Goal: Transaction & Acquisition: Purchase product/service

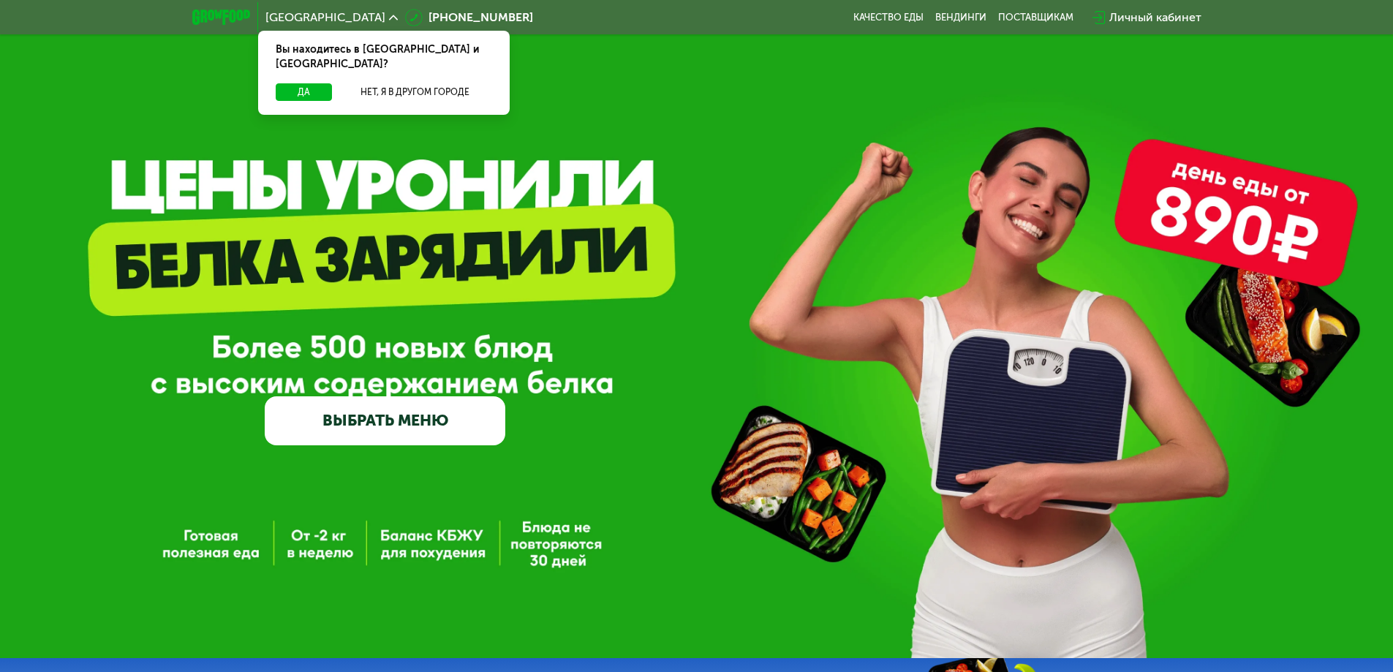
click at [404, 430] on link "ВЫБРАТЬ МЕНЮ" at bounding box center [385, 420] width 241 height 48
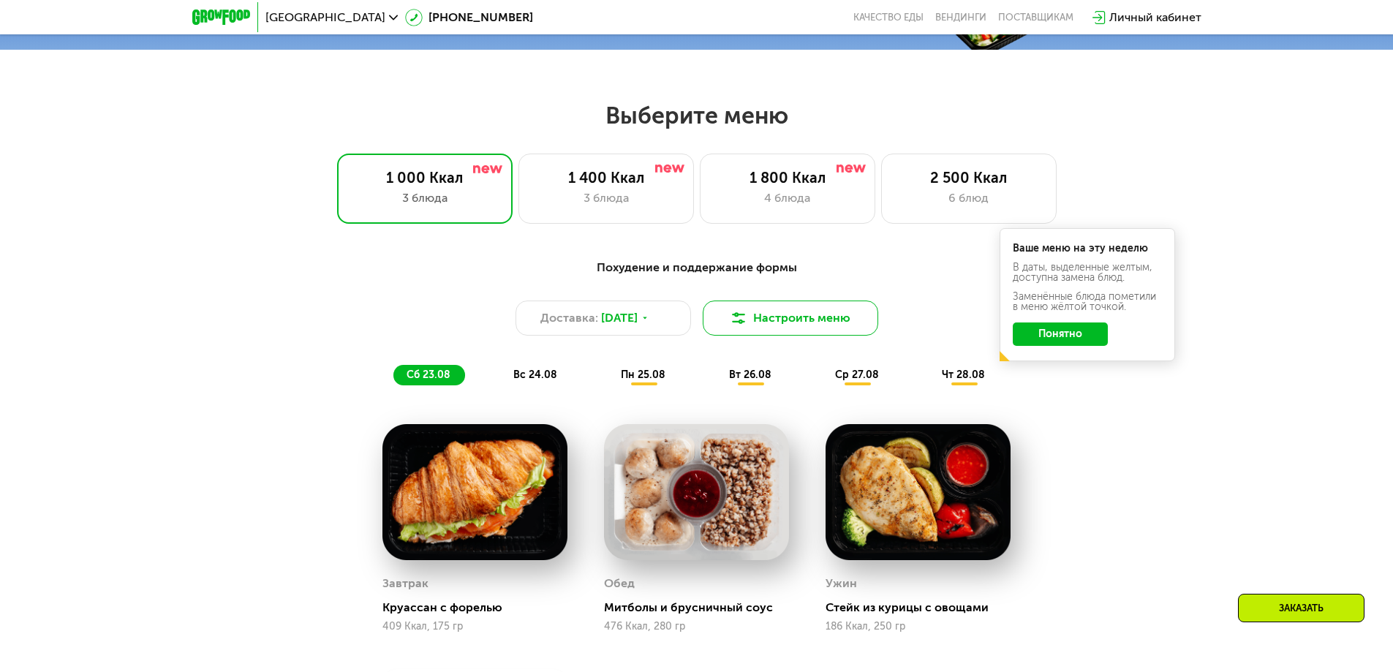
scroll to position [716, 0]
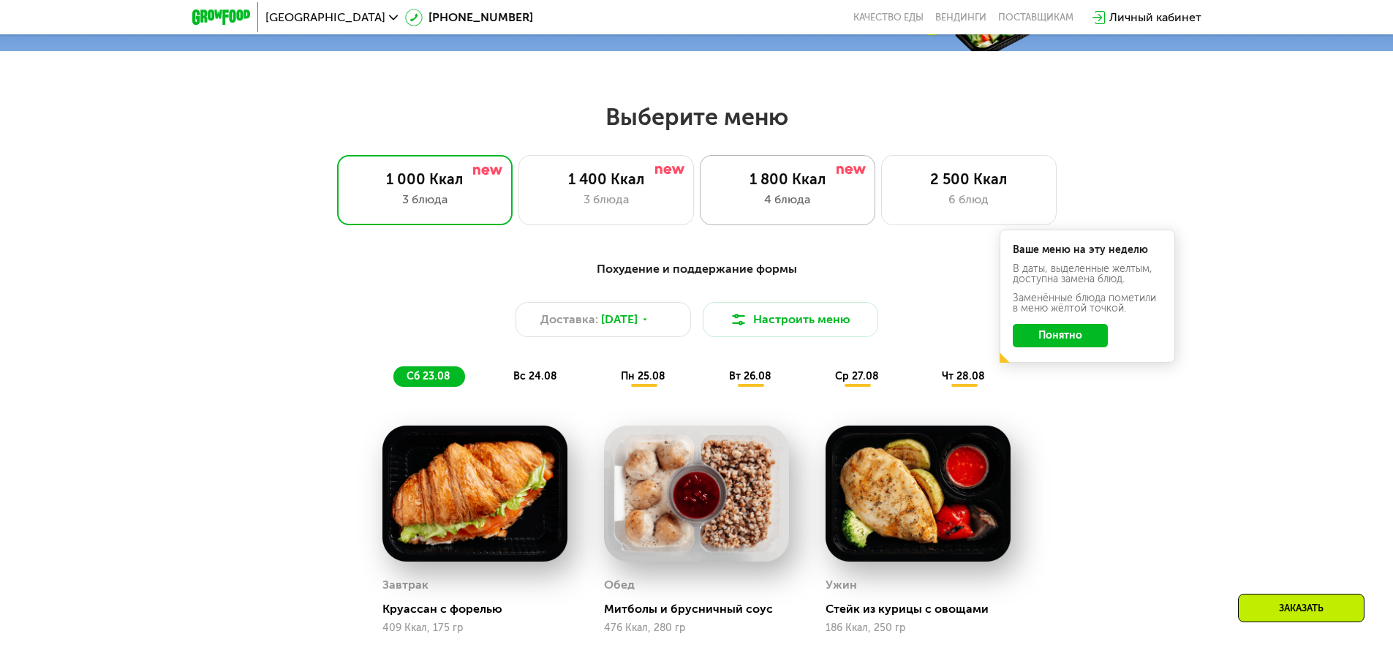
click at [787, 187] on div "1 800 Ккал" at bounding box center [787, 179] width 145 height 18
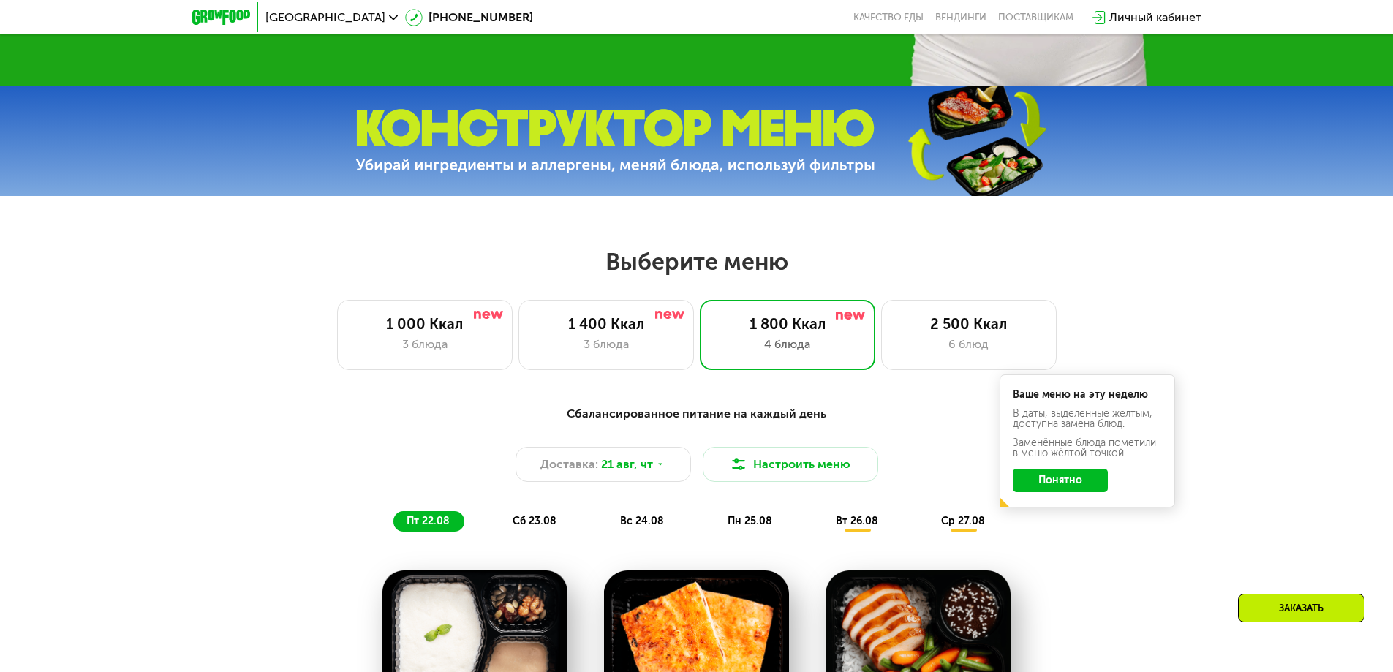
scroll to position [570, 0]
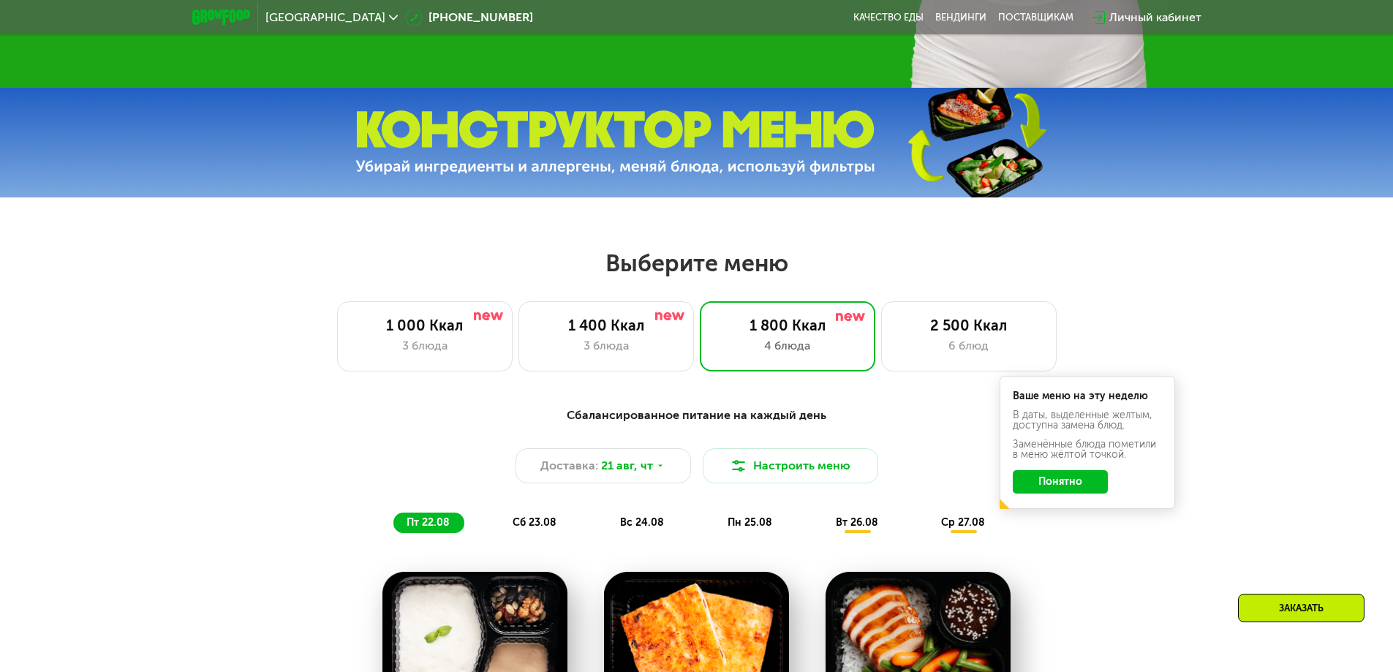
click at [1076, 489] on button "Понятно" at bounding box center [1060, 481] width 95 height 23
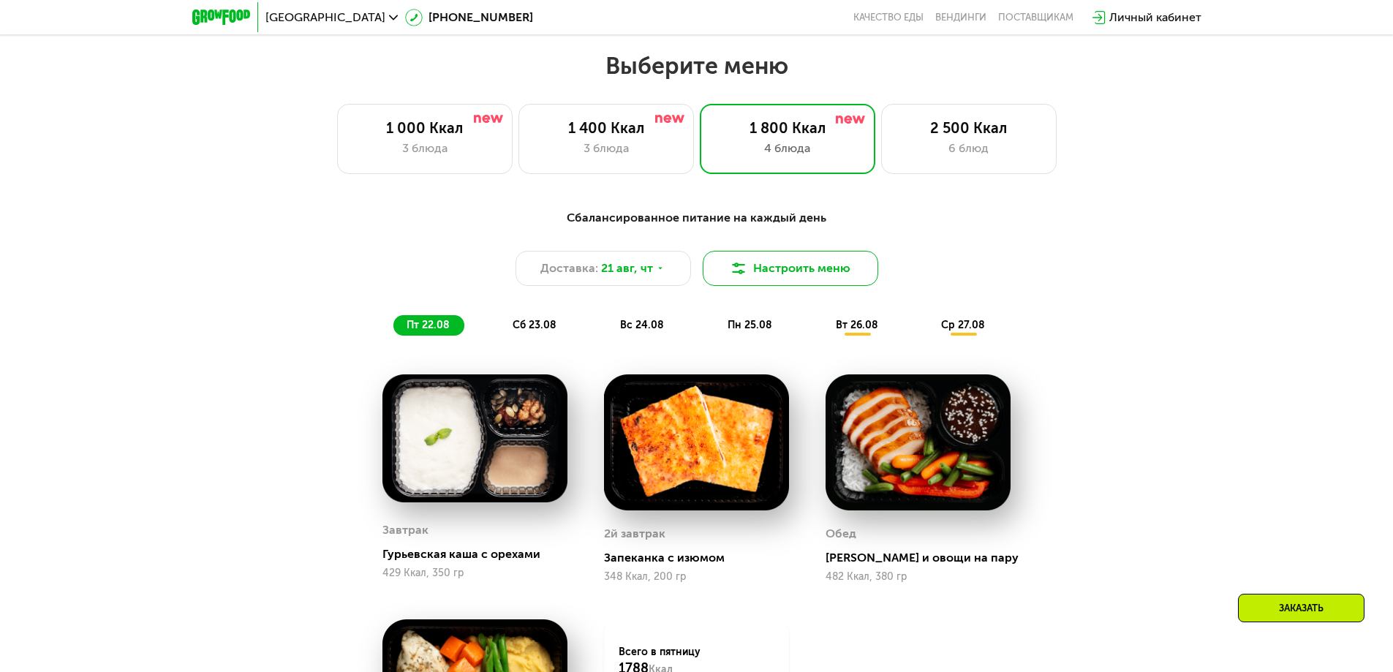
scroll to position [790, 0]
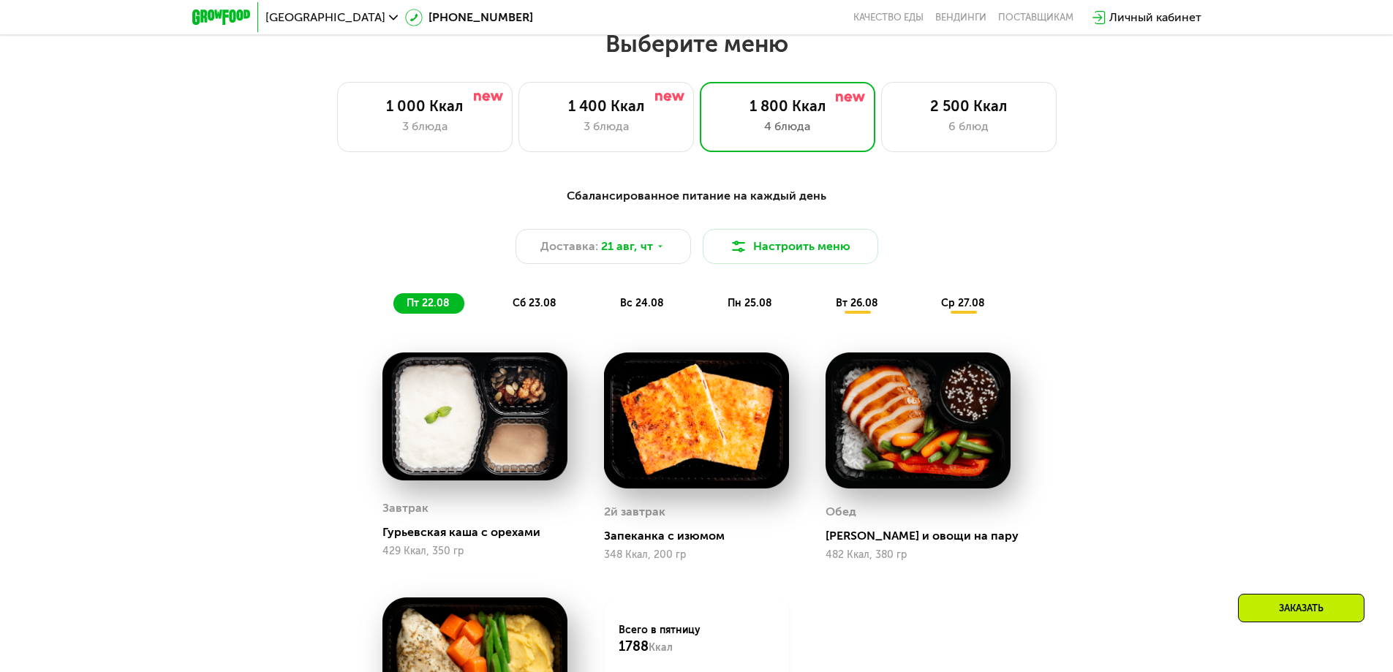
click at [531, 303] on span "сб 23.08" at bounding box center [534, 303] width 44 height 12
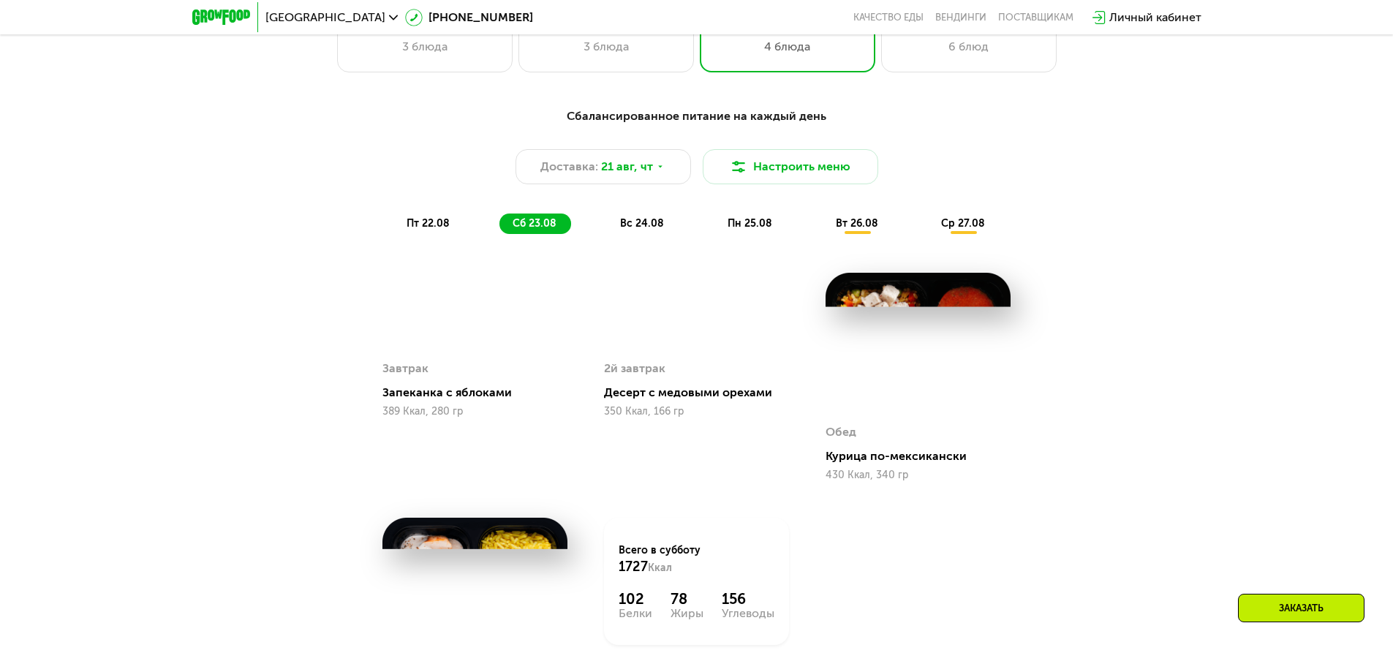
scroll to position [863, 0]
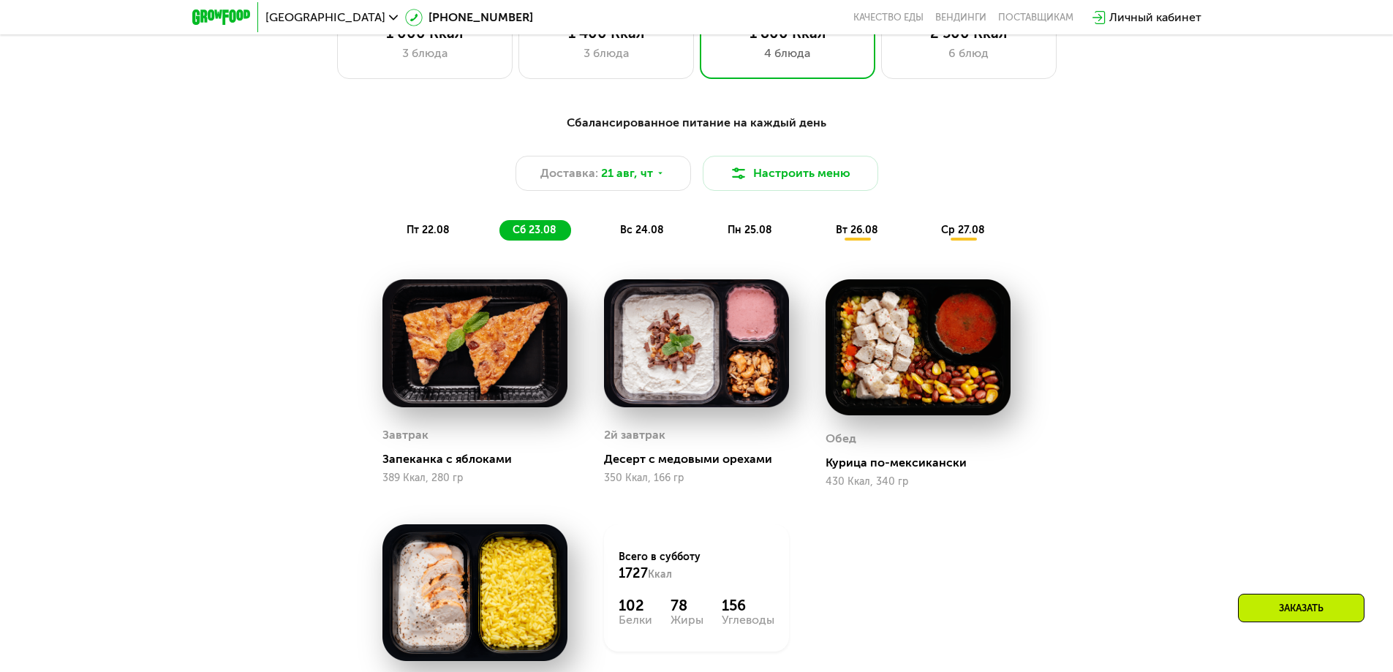
click at [656, 234] on span "вс 24.08" at bounding box center [642, 230] width 44 height 12
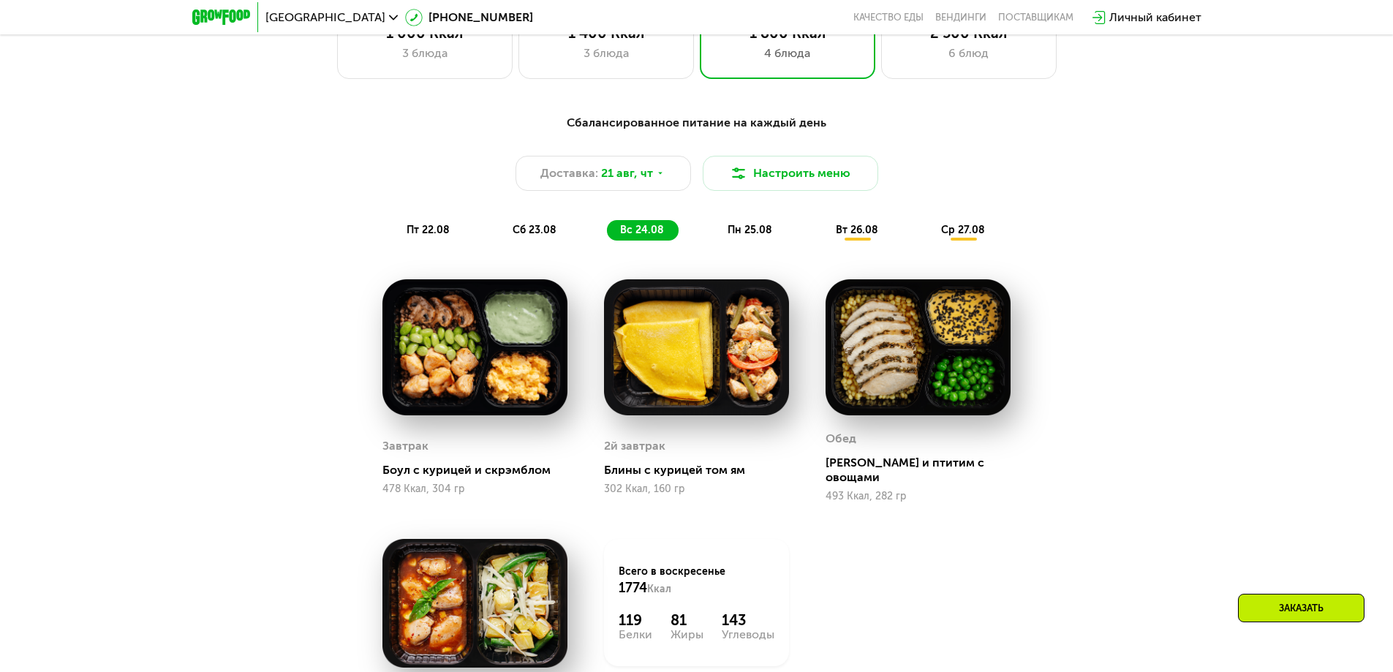
click at [822, 227] on div "пн 25.08" at bounding box center [857, 230] width 70 height 20
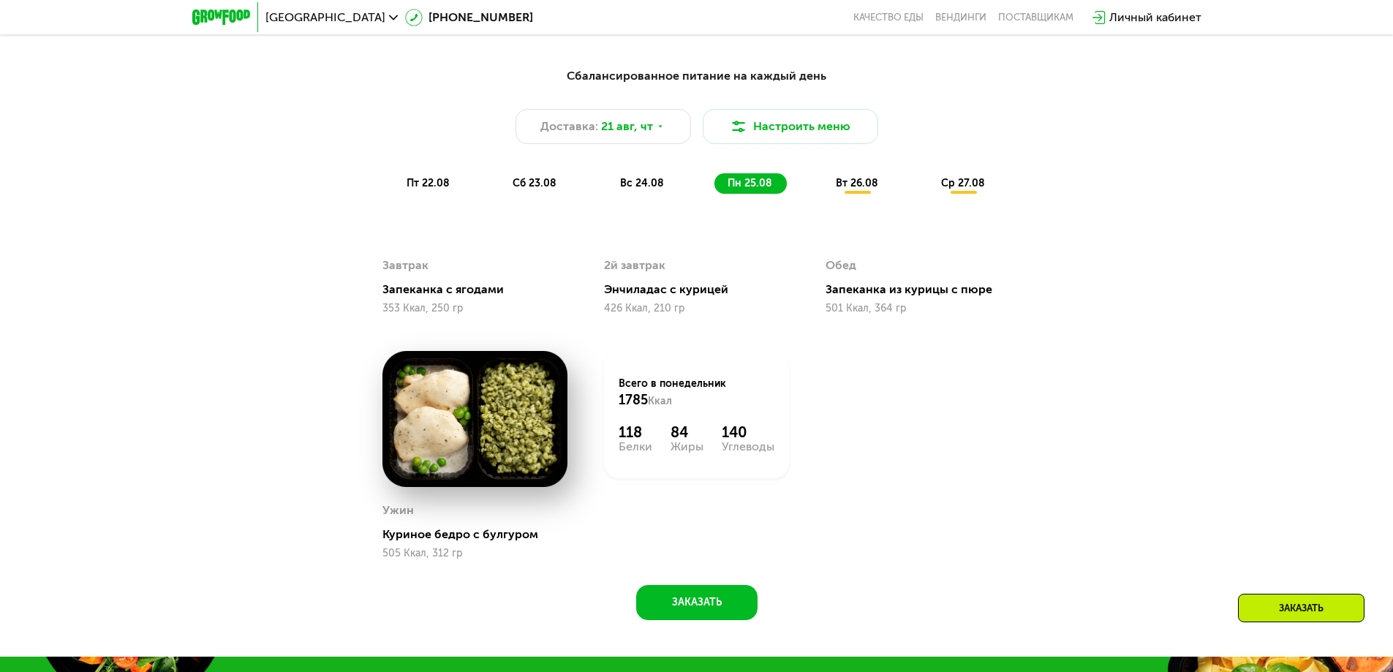
scroll to position [936, 0]
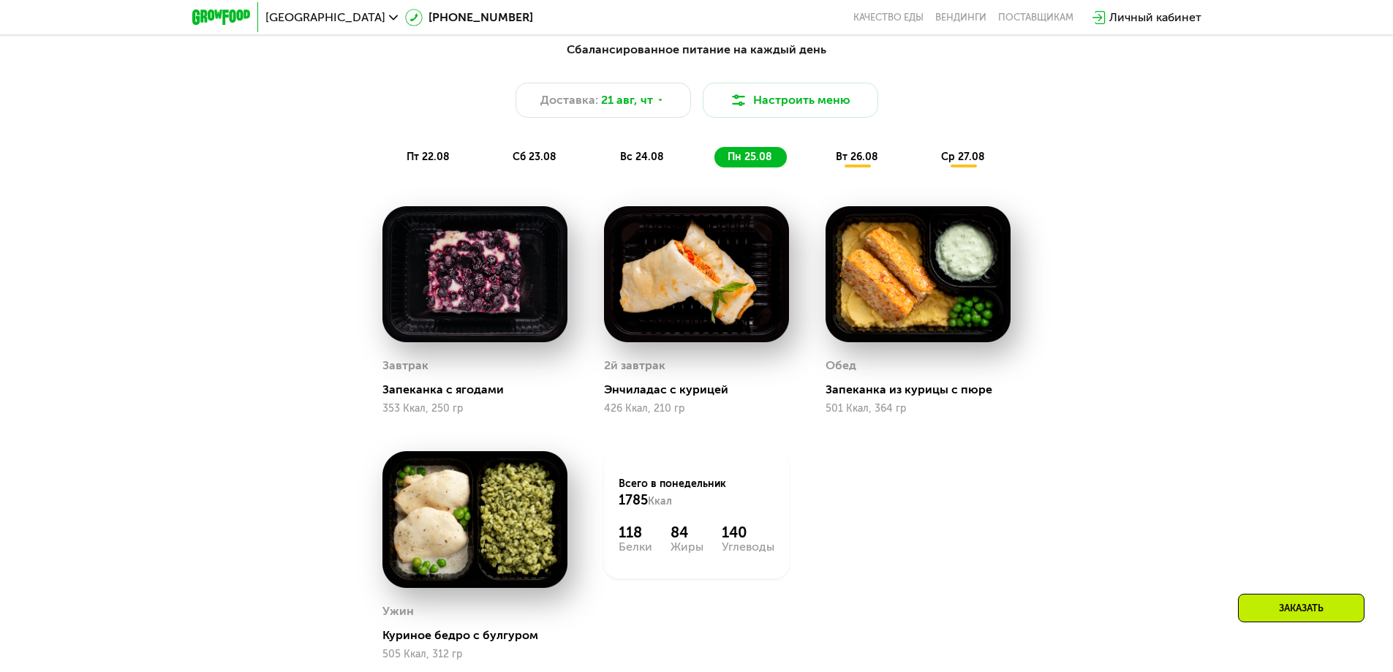
click at [640, 159] on span "вс 24.08" at bounding box center [642, 157] width 44 height 12
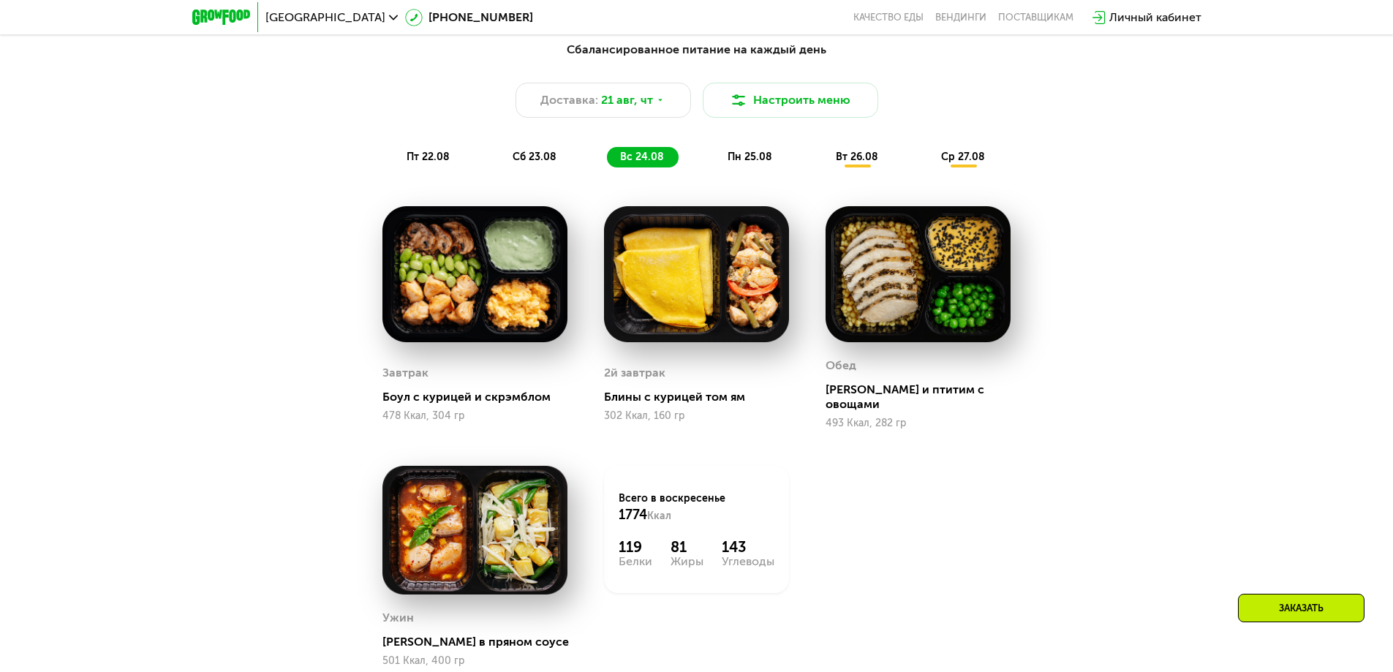
click at [533, 174] on div "Сбалансированное питание на каждый день Доставка: [DATE] Настроить меню пт 22.0…" at bounding box center [696, 104] width 883 height 144
click at [533, 163] on span "сб 23.08" at bounding box center [534, 157] width 44 height 12
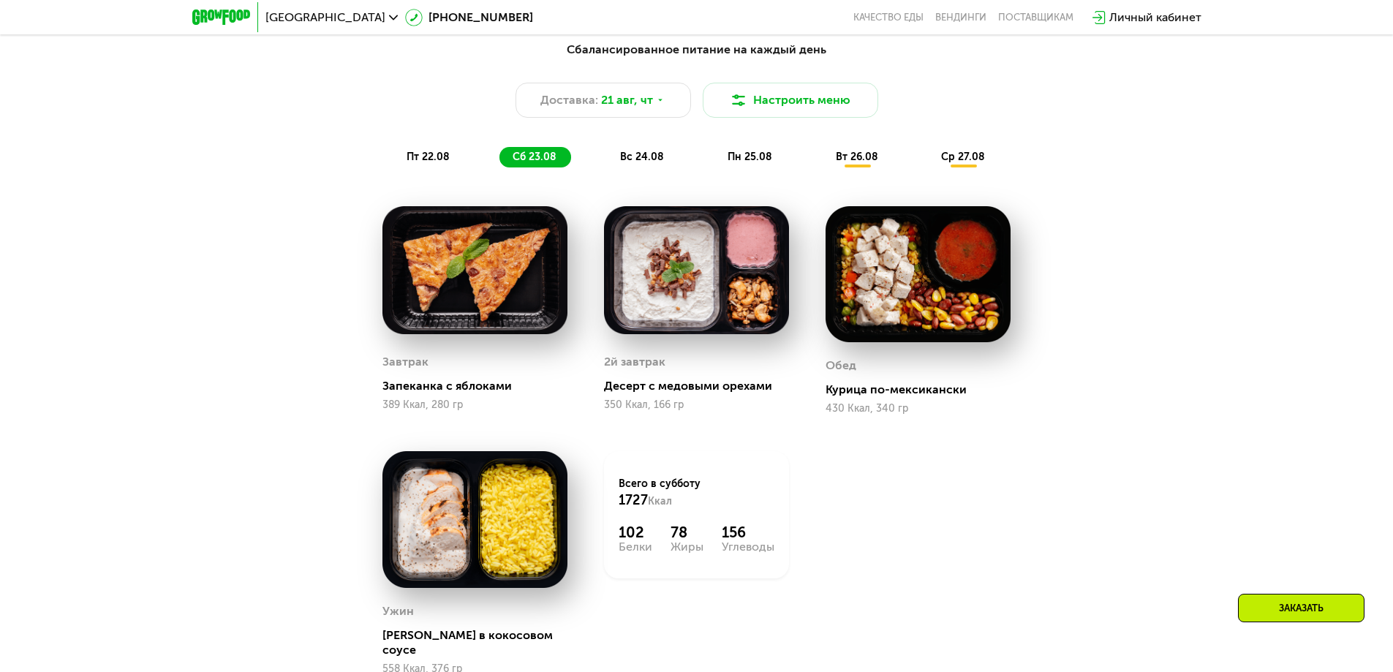
click at [437, 163] on span "пт 22.08" at bounding box center [427, 157] width 43 height 12
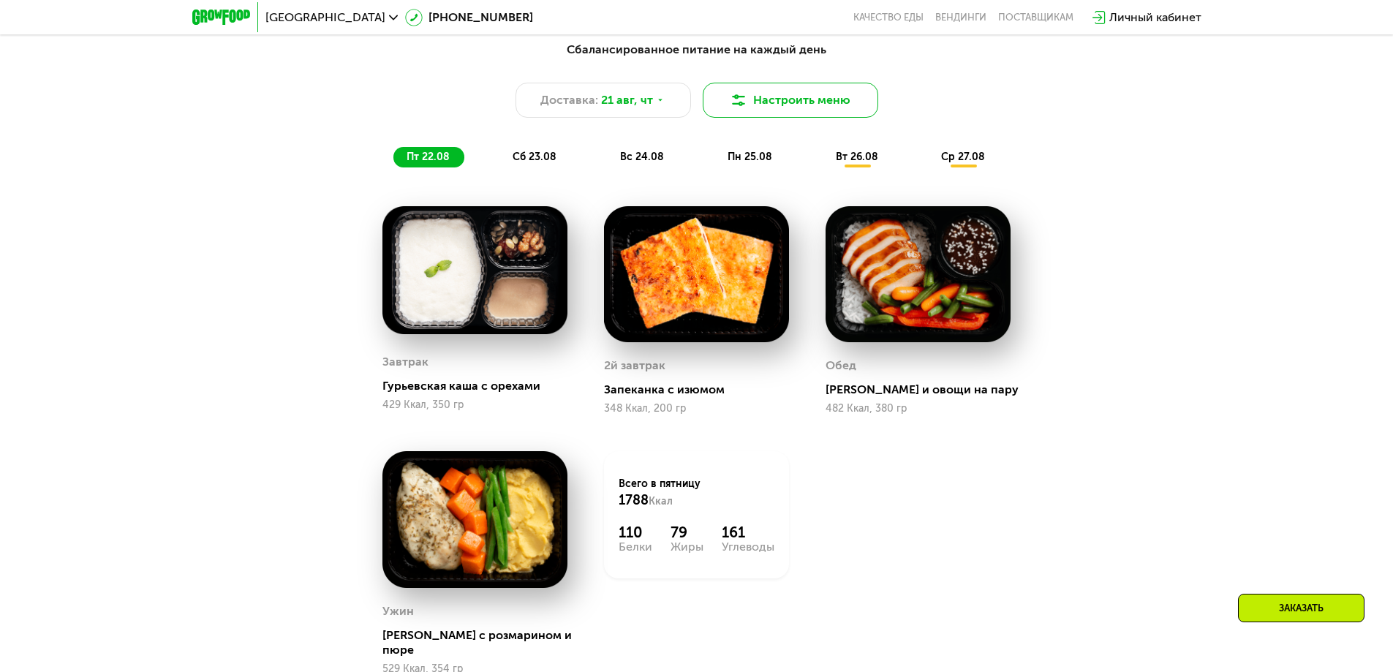
drag, startPoint x: 795, startPoint y: 94, endPoint x: 803, endPoint y: 98, distance: 8.2
click at [803, 98] on button "Настроить меню" at bounding box center [790, 100] width 175 height 35
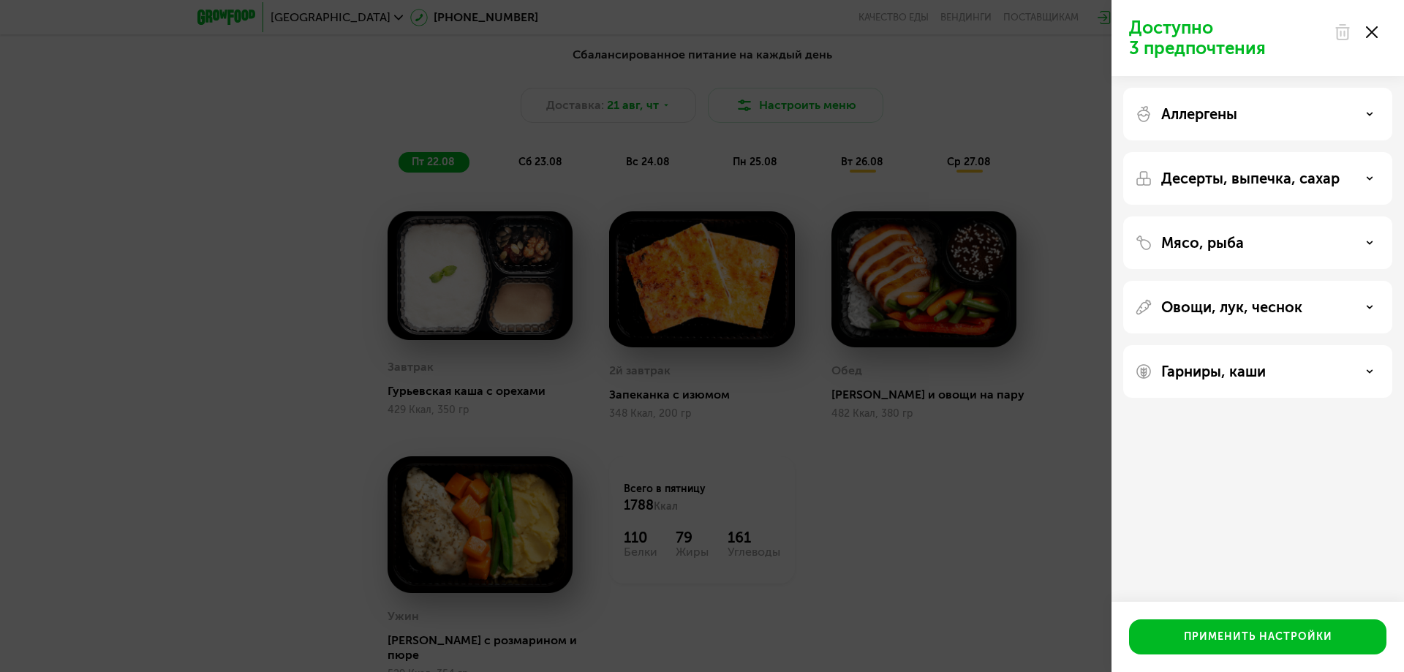
click at [1052, 382] on div "Доступно 3 предпочтения Аллергены Десерты, выпечка, сахар Мясо, рыба Овощи, лук…" at bounding box center [702, 336] width 1404 height 672
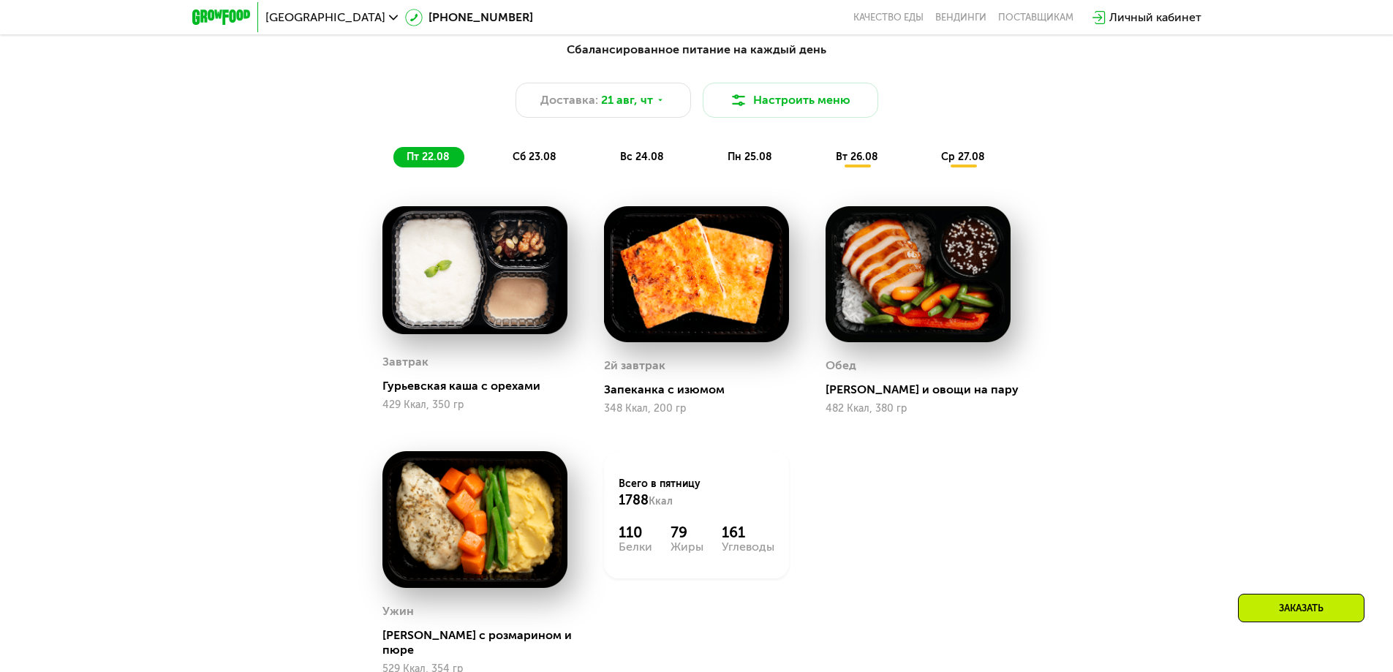
click at [953, 163] on span "ср 27.08" at bounding box center [963, 157] width 44 height 12
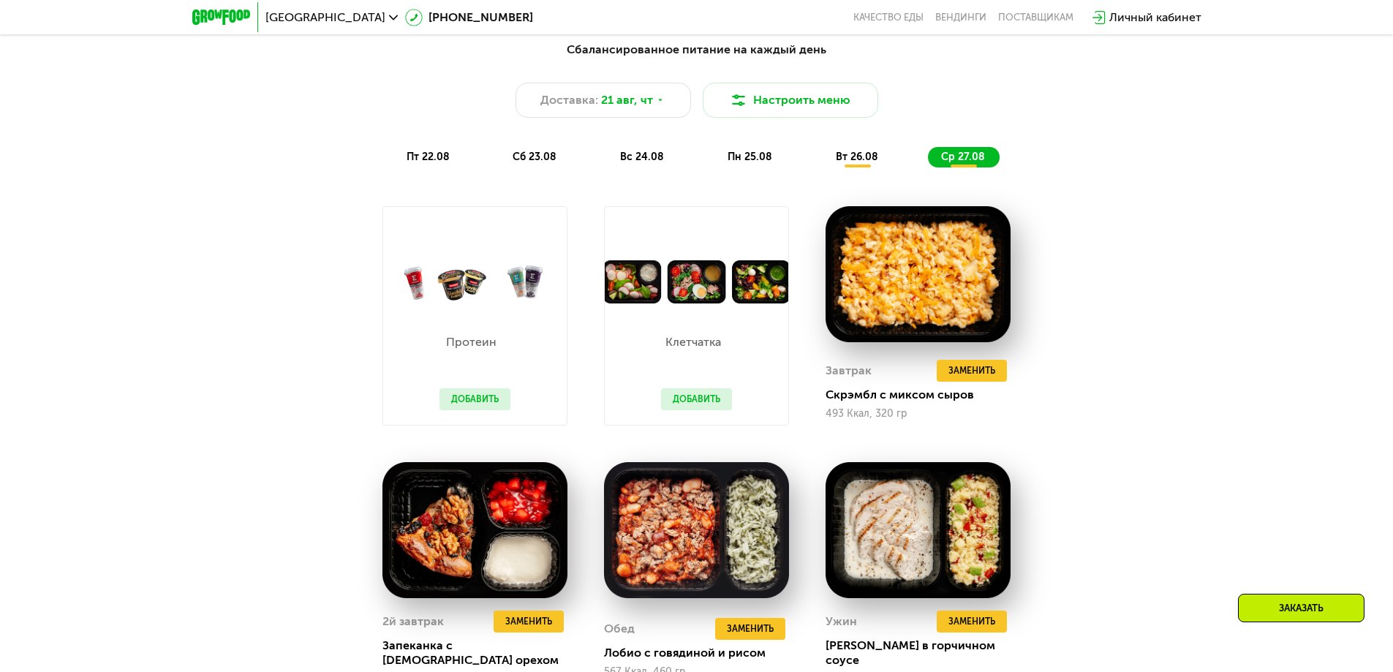
click at [858, 163] on span "вт 26.08" at bounding box center [857, 157] width 42 height 12
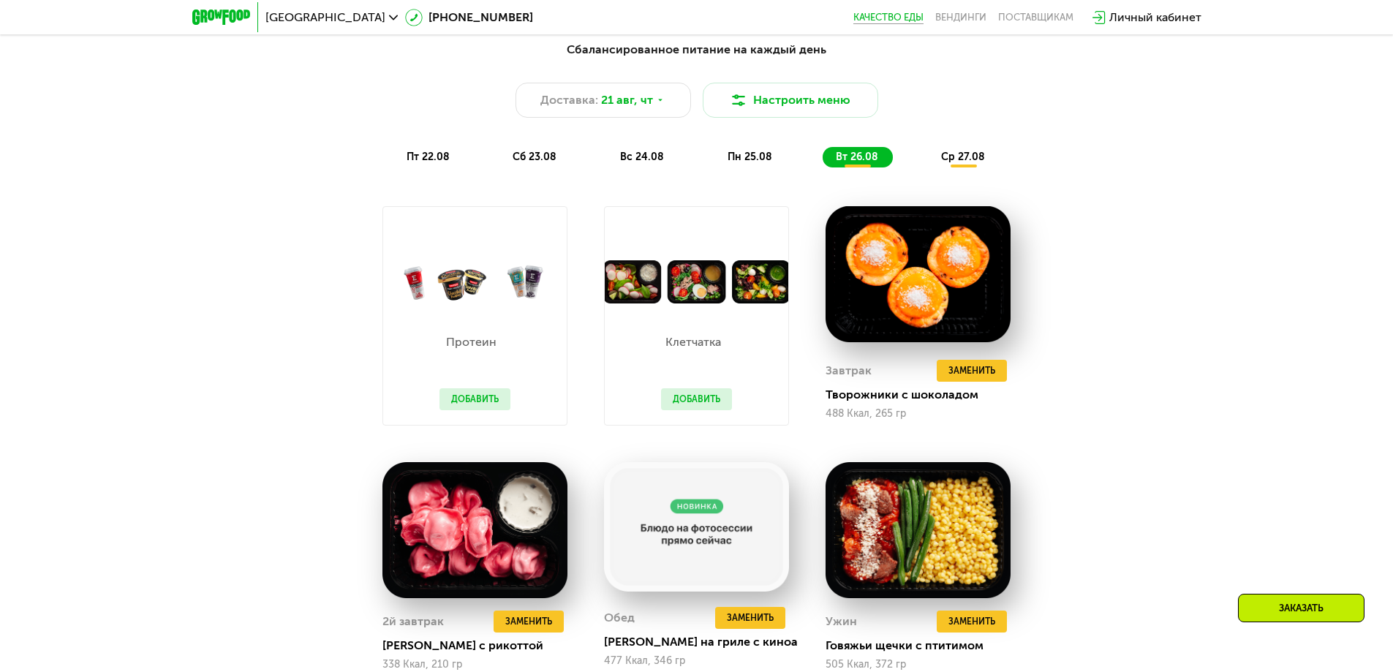
click at [899, 23] on link "Качество еды" at bounding box center [888, 18] width 70 height 12
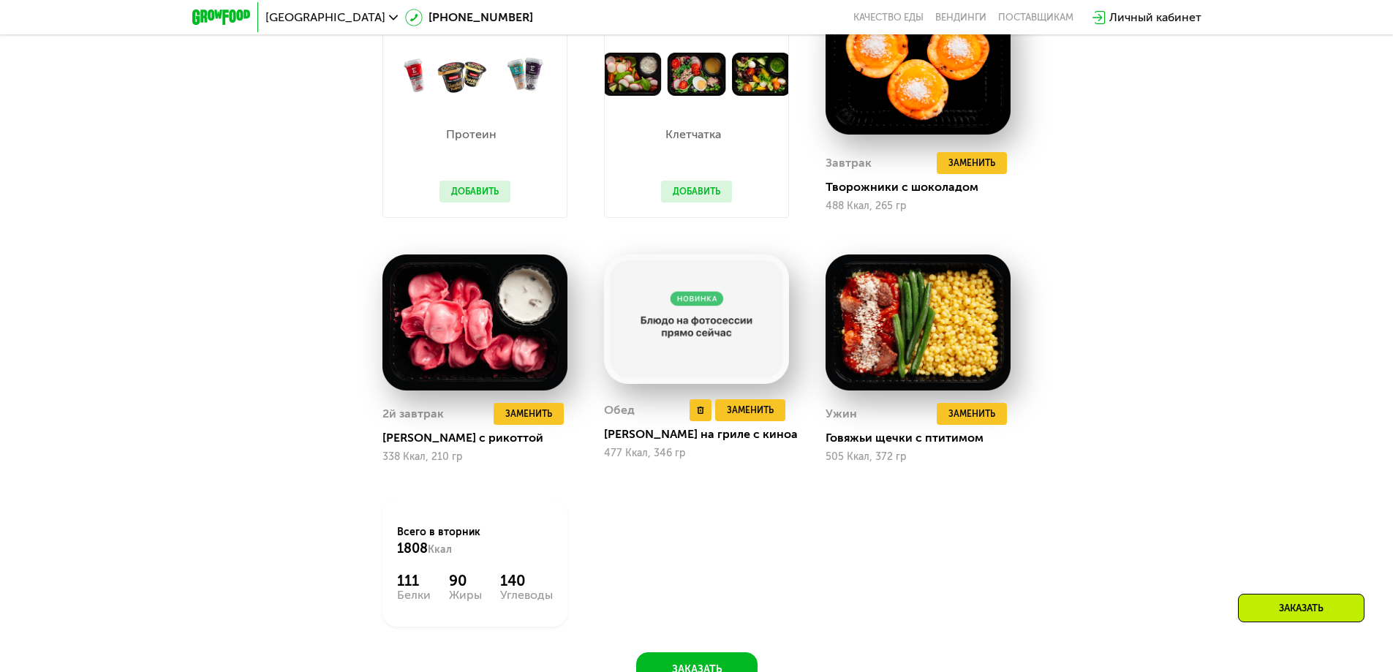
scroll to position [1228, 0]
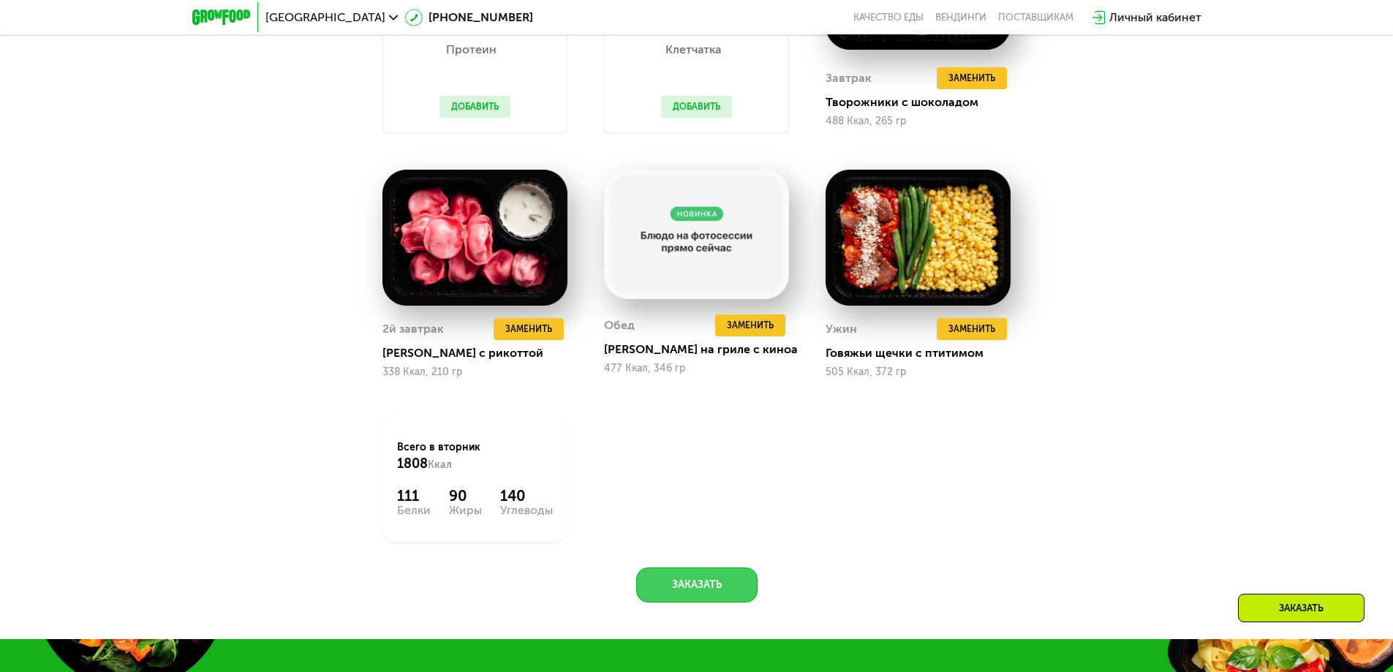
click at [678, 589] on button "Заказать" at bounding box center [696, 584] width 121 height 35
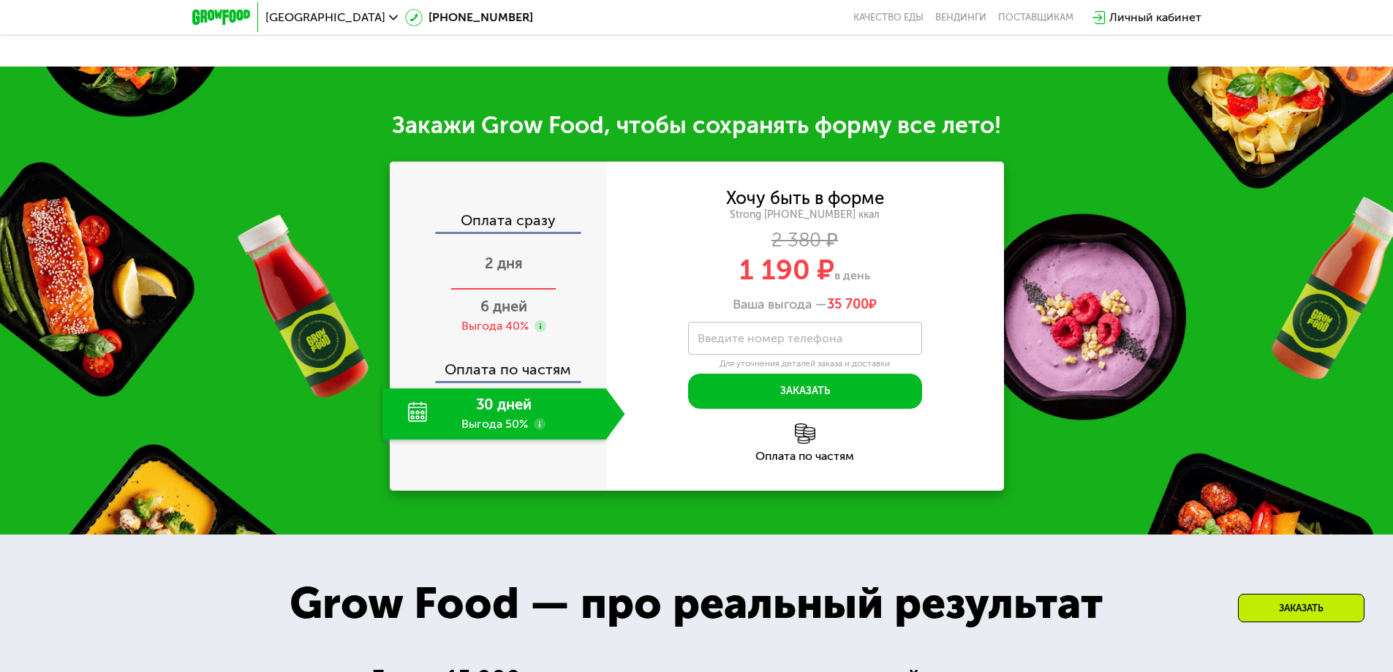
scroll to position [1799, 0]
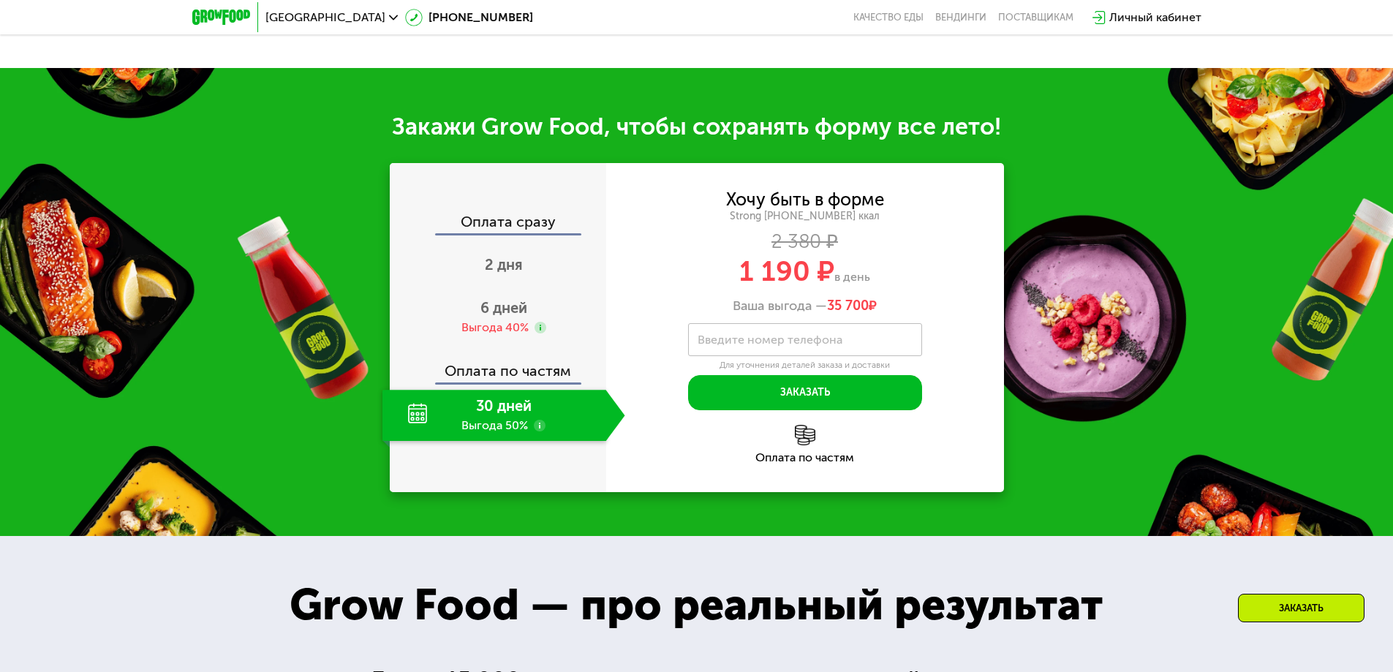
click at [869, 314] on span "35 700" at bounding box center [848, 306] width 42 height 16
click at [504, 317] on span "6 дней" at bounding box center [503, 308] width 47 height 18
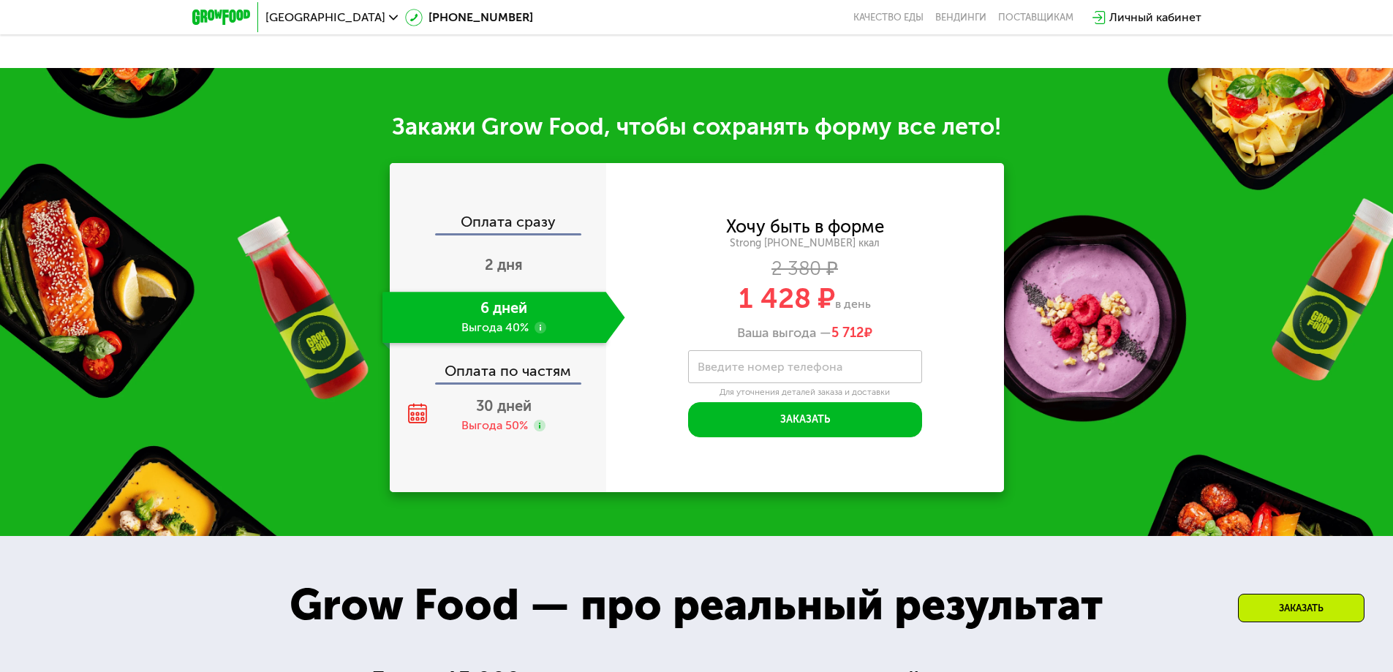
click at [497, 378] on div "Оплата по частям" at bounding box center [498, 366] width 215 height 34
click at [517, 227] on div "Оплата сразу" at bounding box center [498, 223] width 215 height 19
click at [511, 375] on div "Оплата по частям" at bounding box center [498, 366] width 215 height 34
click at [511, 382] on div "Оплата по частям" at bounding box center [498, 366] width 215 height 34
click at [496, 433] on div "Выгода 50%" at bounding box center [494, 425] width 67 height 16
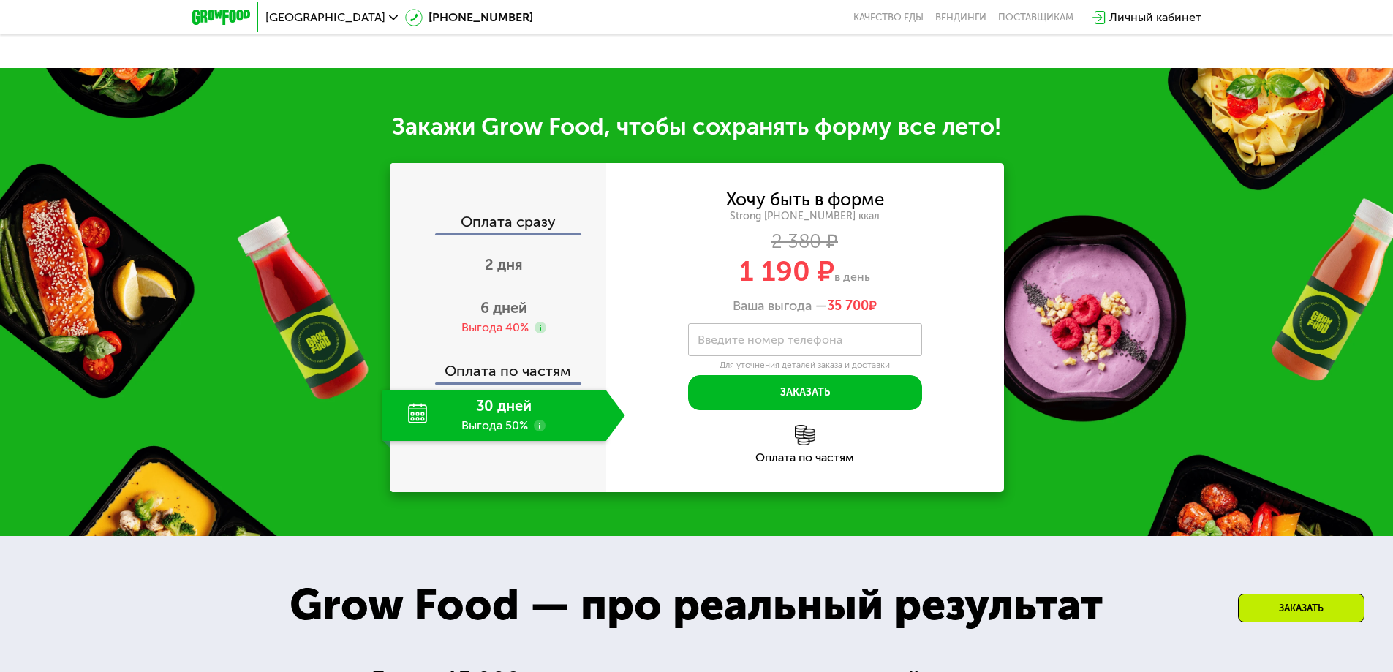
click at [845, 314] on span "35 700" at bounding box center [848, 306] width 42 height 16
